Goal: Book appointment/travel/reservation

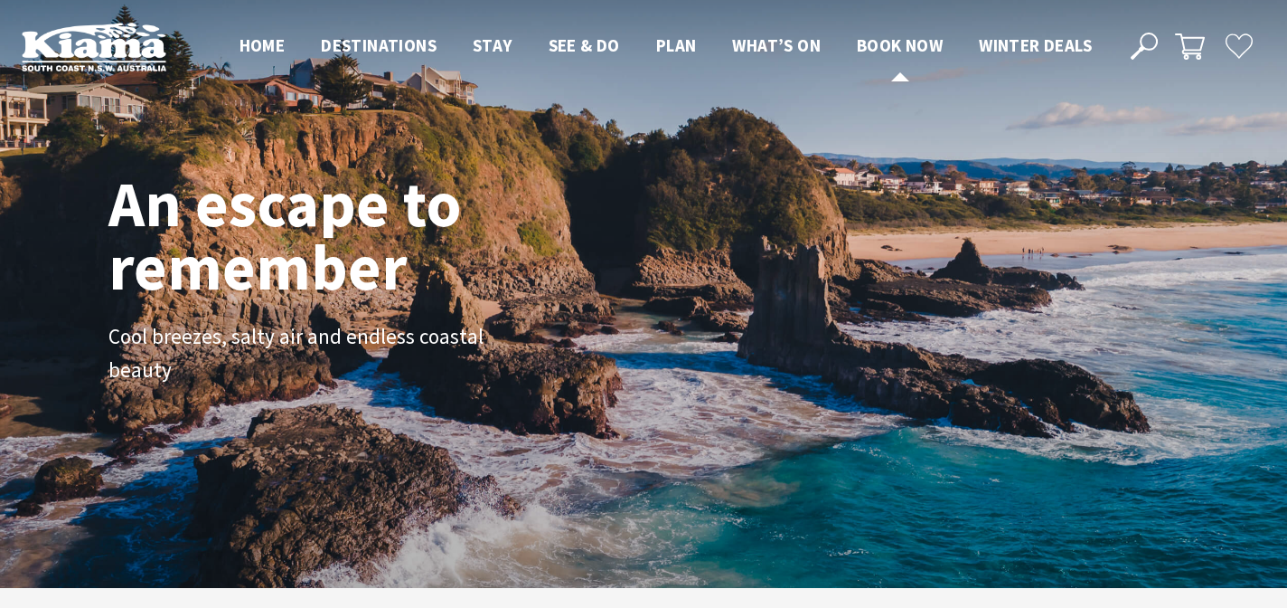
click at [909, 42] on span "Book now" at bounding box center [900, 45] width 86 height 22
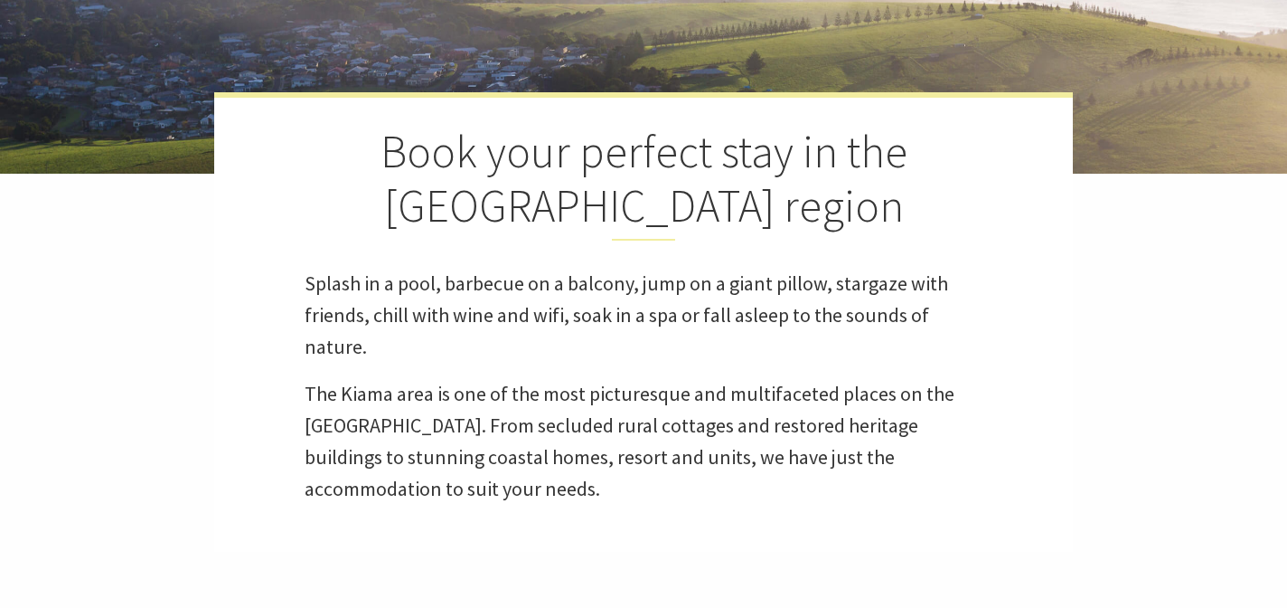
select select "3"
select select "2"
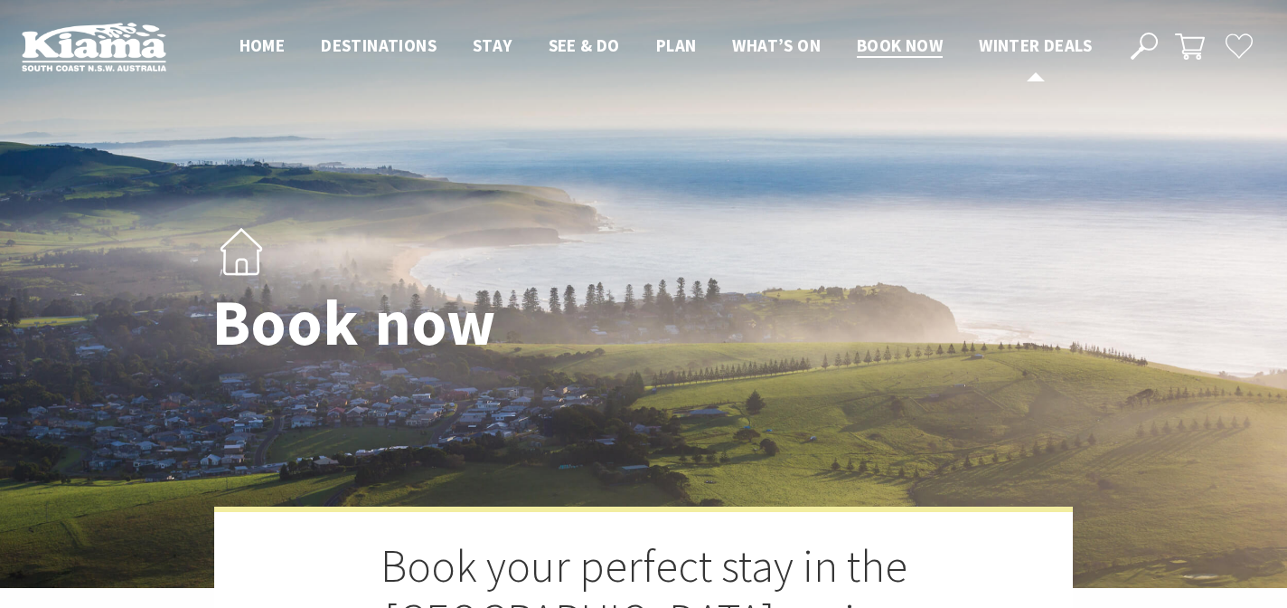
click at [1046, 43] on span "Winter Deals" at bounding box center [1035, 45] width 113 height 22
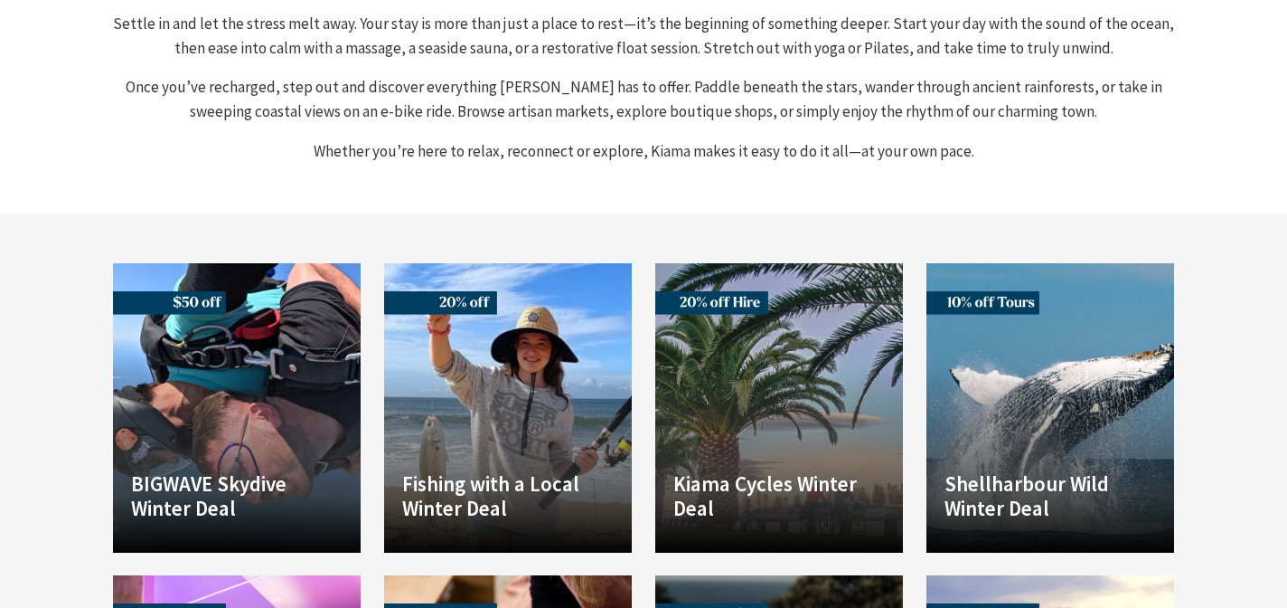
scroll to position [985, 0]
